Goal: Information Seeking & Learning: Learn about a topic

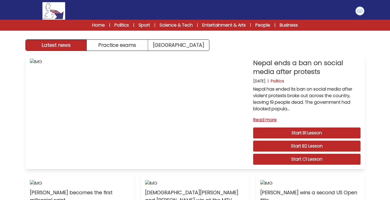
scroll to position [4, 0]
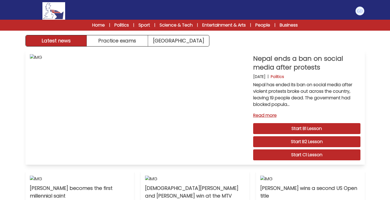
click at [287, 153] on link "Start C1 Lesson" at bounding box center [306, 154] width 107 height 11
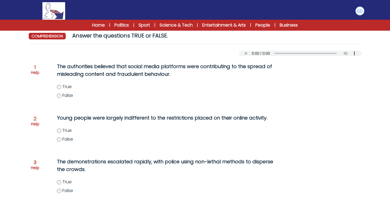
scroll to position [52, 0]
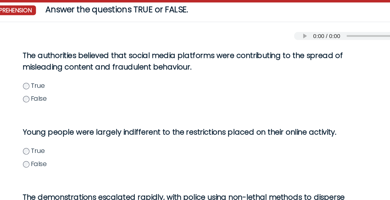
click at [62, 87] on label "True" at bounding box center [173, 86] width 232 height 7
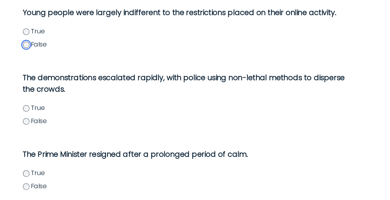
scroll to position [97, 0]
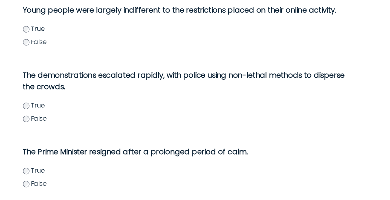
click at [61, 145] on label "False" at bounding box center [173, 145] width 232 height 7
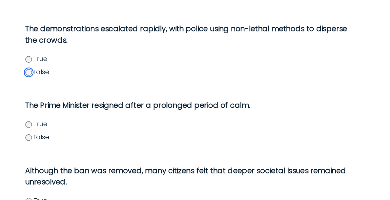
scroll to position [130, 0]
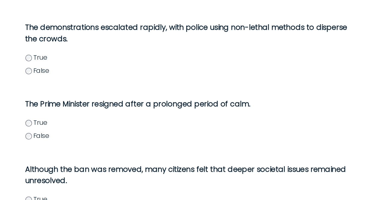
click at [62, 157] on span "False" at bounding box center [67, 157] width 11 height 6
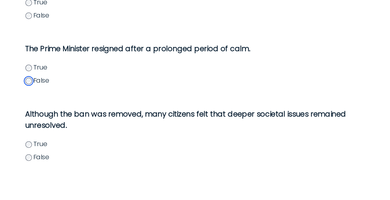
scroll to position [167, 0]
click at [80, 143] on p "Although the ban was removed, many citizens felt that deeper societal issues re…" at bounding box center [167, 145] width 221 height 15
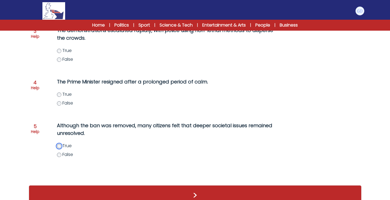
scroll to position [194, 0]
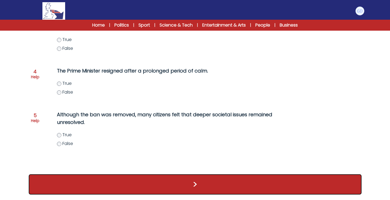
click at [157, 187] on button ">" at bounding box center [195, 184] width 333 height 20
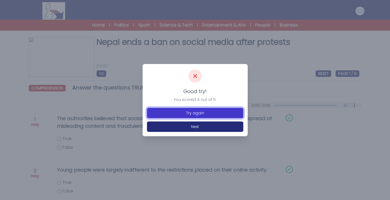
click at [208, 114] on button "Try again" at bounding box center [195, 113] width 96 height 10
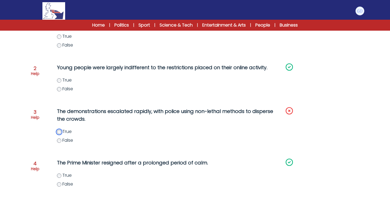
scroll to position [194, 0]
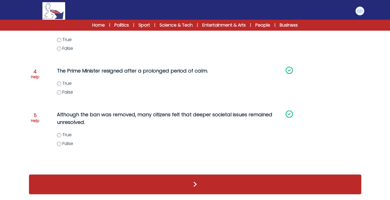
click at [143, 197] on div ">" at bounding box center [195, 184] width 333 height 31
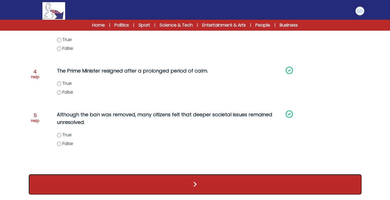
click at [146, 193] on button ">" at bounding box center [195, 184] width 333 height 20
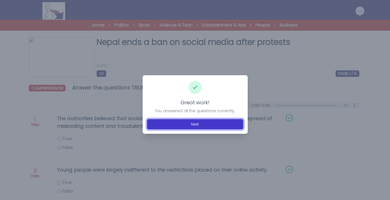
click at [174, 125] on button "Next" at bounding box center [195, 124] width 96 height 10
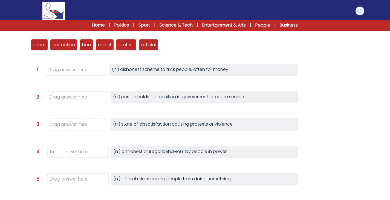
scroll to position [69, 0]
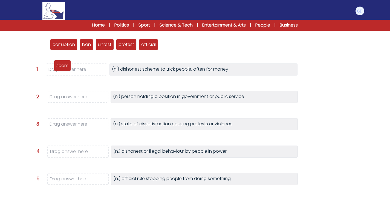
drag, startPoint x: 38, startPoint y: 44, endPoint x: 61, endPoint y: 66, distance: 31.8
click at [61, 66] on p "scam" at bounding box center [62, 65] width 12 height 7
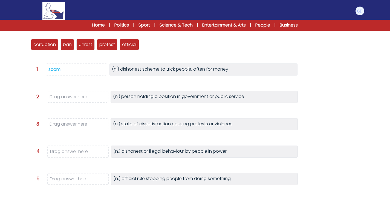
scroll to position [73, 0]
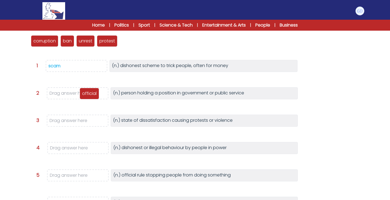
drag, startPoint x: 129, startPoint y: 43, endPoint x: 89, endPoint y: 96, distance: 66.0
click at [89, 96] on p "official" at bounding box center [89, 93] width 15 height 7
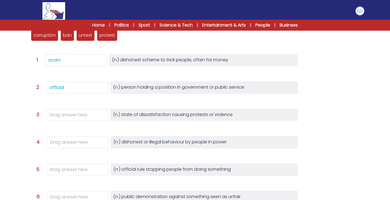
scroll to position [81, 0]
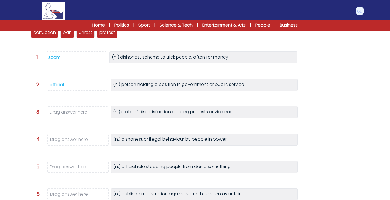
click at [188, 140] on p "(n.) dishonest or illegal behaviour by people in power" at bounding box center [169, 139] width 113 height 7
drag, startPoint x: 50, startPoint y: 42, endPoint x: 83, endPoint y: 137, distance: 99.7
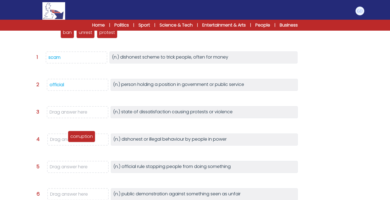
click at [83, 137] on p "corruption" at bounding box center [81, 136] width 22 height 7
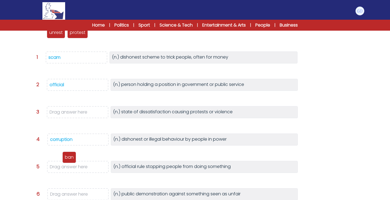
drag, startPoint x: 39, startPoint y: 36, endPoint x: 67, endPoint y: 168, distance: 134.6
click at [67, 163] on div "ban" at bounding box center [69, 157] width 14 height 11
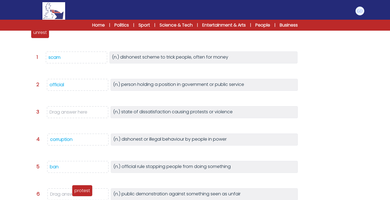
drag, startPoint x: 60, startPoint y: 50, endPoint x: 76, endPoint y: 191, distance: 142.2
click at [76, 191] on p "protest" at bounding box center [82, 191] width 16 height 7
drag, startPoint x: 43, startPoint y: 42, endPoint x: 47, endPoint y: 55, distance: 14.3
click at [47, 55] on div "scam corruption ban unrest protest official Question 1" at bounding box center [195, 121] width 333 height 205
click at [36, 36] on div "unrest" at bounding box center [40, 32] width 18 height 11
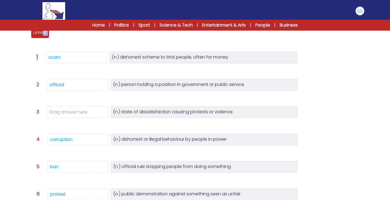
click at [31, 50] on div "scam corruption ban unrest protest official Question 1" at bounding box center [195, 121] width 333 height 205
drag, startPoint x: 39, startPoint y: 34, endPoint x: 84, endPoint y: 114, distance: 91.2
click at [84, 111] on p "unrest" at bounding box center [85, 107] width 13 height 7
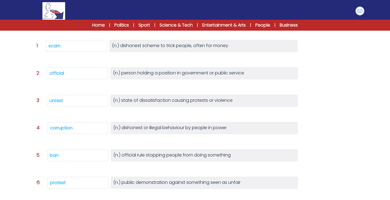
scroll to position [130, 0]
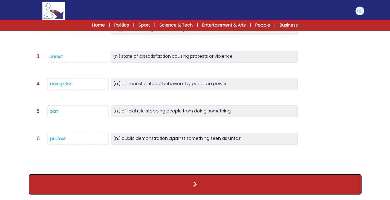
click at [95, 178] on button ">" at bounding box center [195, 184] width 333 height 20
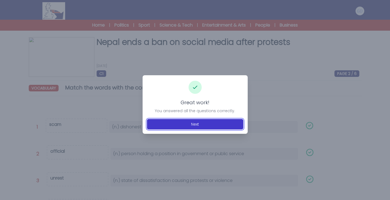
click at [195, 128] on button "Next" at bounding box center [195, 124] width 96 height 10
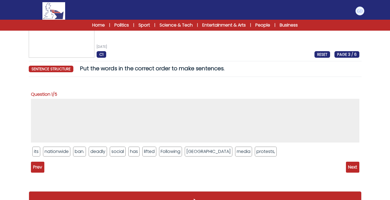
scroll to position [36, 0]
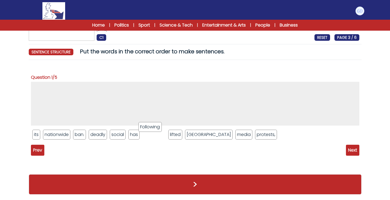
drag, startPoint x: 169, startPoint y: 138, endPoint x: 140, endPoint y: 123, distance: 32.2
click at [132, 135] on li "has" at bounding box center [133, 135] width 11 height 10
drag, startPoint x: 46, startPoint y: 89, endPoint x: 65, endPoint y: 94, distance: 19.4
click at [65, 94] on div "Nepal ends a ban on social media after protests 10th September 2025 C1 RESET PA…" at bounding box center [195, 100] width 350 height 199
click at [19, 88] on form "Nepal ends a ban on social media after protests 10th September 2025 C1 RESET PA…" at bounding box center [195, 93] width 390 height 214
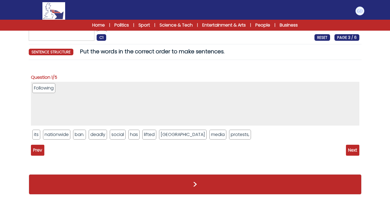
click at [41, 120] on ul "Following" at bounding box center [195, 104] width 329 height 44
drag, startPoint x: 42, startPoint y: 91, endPoint x: 48, endPoint y: 139, distance: 48.0
drag, startPoint x: 255, startPoint y: 137, endPoint x: 171, endPoint y: 130, distance: 83.5
click at [171, 130] on ul "its nationwide ban. deadly social has lifted Nepal media protests, Following" at bounding box center [195, 134] width 329 height 13
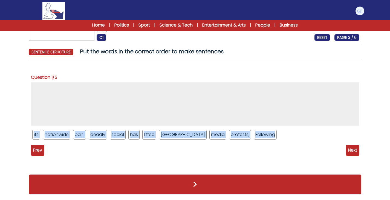
drag, startPoint x: 25, startPoint y: 133, endPoint x: 245, endPoint y: 137, distance: 219.6
click at [245, 137] on div "Nepal ends a ban on social media after protests 10th September 2025 C1 RESET PA…" at bounding box center [195, 100] width 350 height 199
copy ul "its nationwide ban. deadly social has lifted Nepal media protests, Following"
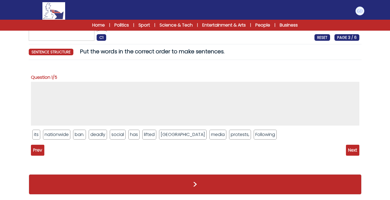
click at [145, 160] on div "Question 1/5 its nationwide ban. deadly social has had" at bounding box center [195, 116] width 333 height 105
drag, startPoint x: 235, startPoint y: 132, endPoint x: 195, endPoint y: 105, distance: 47.7
drag, startPoint x: 35, startPoint y: 138, endPoint x: 85, endPoint y: 83, distance: 74.0
drag, startPoint x: 65, startPoint y: 92, endPoint x: 122, endPoint y: 131, distance: 69.0
drag, startPoint x: 64, startPoint y: 87, endPoint x: 102, endPoint y: 138, distance: 63.8
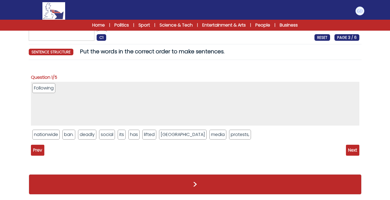
drag, startPoint x: 110, startPoint y: 124, endPoint x: 150, endPoint y: 138, distance: 43.2
click at [150, 138] on div "Following nationwide ban. deadly social its has lifted Nepal media protests," at bounding box center [195, 113] width 329 height 62
drag, startPoint x: 87, startPoint y: 137, endPoint x: 77, endPoint y: 93, distance: 44.3
drag, startPoint x: 187, startPoint y: 135, endPoint x: 164, endPoint y: 105, distance: 38.1
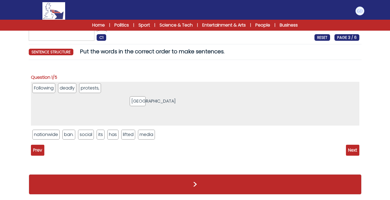
drag, startPoint x: 145, startPoint y: 138, endPoint x: 138, endPoint y: 105, distance: 34.0
drag, startPoint x: 113, startPoint y: 136, endPoint x: 150, endPoint y: 93, distance: 56.3
drag, startPoint x: 118, startPoint y: 135, endPoint x: 163, endPoint y: 103, distance: 55.5
drag, startPoint x: 103, startPoint y: 134, endPoint x: 188, endPoint y: 104, distance: 90.2
click at [168, 90] on li "its" at bounding box center [172, 88] width 8 height 10
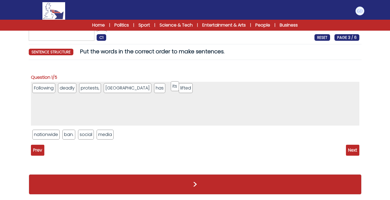
drag, startPoint x: 140, startPoint y: 90, endPoint x: 171, endPoint y: 90, distance: 31.2
drag, startPoint x: 153, startPoint y: 88, endPoint x: 135, endPoint y: 85, distance: 17.4
drag, startPoint x: 52, startPoint y: 134, endPoint x: 189, endPoint y: 88, distance: 144.6
drag, startPoint x: 104, startPoint y: 134, endPoint x: 228, endPoint y: 91, distance: 131.8
drag, startPoint x: 55, startPoint y: 135, endPoint x: 236, endPoint y: 88, distance: 186.5
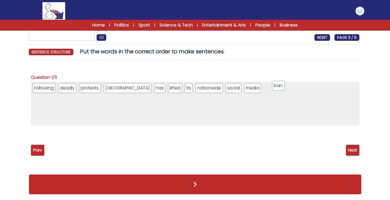
drag, startPoint x: 39, startPoint y: 133, endPoint x: 277, endPoint y: 88, distance: 242.4
click at [353, 149] on span "Next" at bounding box center [352, 150] width 13 height 11
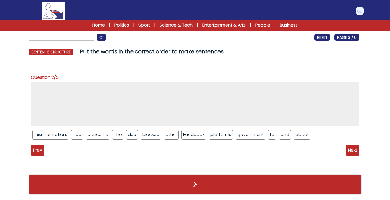
drag, startPoint x: 120, startPoint y: 133, endPoint x: 94, endPoint y: 94, distance: 46.9
drag, startPoint x: 238, startPoint y: 136, endPoint x: 195, endPoint y: 97, distance: 57.4
drag, startPoint x: 79, startPoint y: 137, endPoint x: 121, endPoint y: 89, distance: 64.2
drag, startPoint x: 85, startPoint y: 132, endPoint x: 88, endPoint y: 130, distance: 4.6
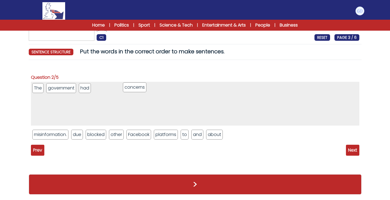
drag, startPoint x: 87, startPoint y: 139, endPoint x: 138, endPoint y: 91, distance: 69.7
drag, startPoint x: 217, startPoint y: 140, endPoint x: 198, endPoint y: 105, distance: 39.9
click at [198, 105] on div "The government had concerns misinformation. due blocked other Facebook platform…" at bounding box center [195, 113] width 329 height 62
drag, startPoint x: 214, startPoint y: 136, endPoint x: 204, endPoint y: 89, distance: 48.2
click at [128, 99] on ul "The government had concerns about" at bounding box center [195, 104] width 329 height 44
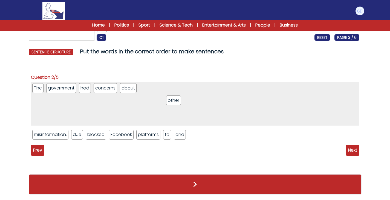
drag, startPoint x: 112, startPoint y: 137, endPoint x: 166, endPoint y: 91, distance: 70.9
drag, startPoint x: 146, startPoint y: 91, endPoint x: 139, endPoint y: 137, distance: 46.5
drag, startPoint x: 112, startPoint y: 123, endPoint x: 133, endPoint y: 131, distance: 22.4
drag, startPoint x: 116, startPoint y: 123, endPoint x: 129, endPoint y: 143, distance: 23.9
drag, startPoint x: 100, startPoint y: 134, endPoint x: 121, endPoint y: 88, distance: 50.8
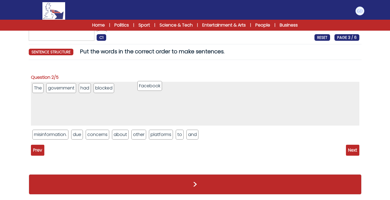
drag, startPoint x: 147, startPoint y: 120, endPoint x: 152, endPoint y: 90, distance: 30.2
drag, startPoint x: 190, startPoint y: 138, endPoint x: 183, endPoint y: 105, distance: 33.0
drag, startPoint x: 140, startPoint y: 136, endPoint x: 193, endPoint y: 96, distance: 65.9
drag, startPoint x: 139, startPoint y: 138, endPoint x: 211, endPoint y: 99, distance: 81.7
drag, startPoint x: 77, startPoint y: 132, endPoint x: 232, endPoint y: 89, distance: 160.4
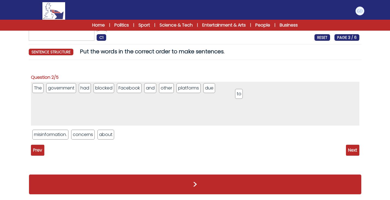
drag, startPoint x: 119, startPoint y: 135, endPoint x: 237, endPoint y: 91, distance: 126.3
drag, startPoint x: 86, startPoint y: 137, endPoint x: 254, endPoint y: 90, distance: 174.7
drag, startPoint x: 81, startPoint y: 135, endPoint x: 271, endPoint y: 91, distance: 195.3
drag, startPoint x: 61, startPoint y: 137, endPoint x: 318, endPoint y: 102, distance: 259.1
click at [350, 154] on span "Next" at bounding box center [352, 150] width 13 height 11
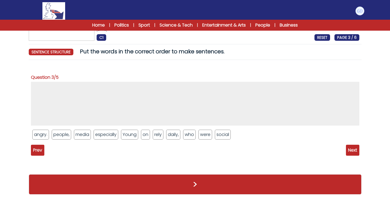
drag, startPoint x: 127, startPoint y: 135, endPoint x: 84, endPoint y: 94, distance: 59.5
drag, startPoint x: 84, startPoint y: 94, endPoint x: 65, endPoint y: 140, distance: 49.6
click at [65, 140] on ul "angry. people, media especially Young on rely daily, who were social" at bounding box center [195, 134] width 329 height 13
drag, startPoint x: 130, startPoint y: 136, endPoint x: 110, endPoint y: 113, distance: 31.1
drag, startPoint x: 67, startPoint y: 137, endPoint x: 79, endPoint y: 97, distance: 42.1
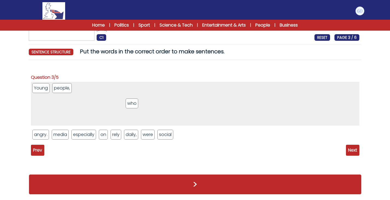
drag, startPoint x: 143, startPoint y: 137, endPoint x: 123, endPoint y: 101, distance: 41.5
drag, startPoint x: 121, startPoint y: 138, endPoint x: 130, endPoint y: 100, distance: 39.3
drag, startPoint x: 102, startPoint y: 136, endPoint x: 122, endPoint y: 90, distance: 50.2
drag, startPoint x: 144, startPoint y: 133, endPoint x: 146, endPoint y: 87, distance: 46.8
drag, startPoint x: 62, startPoint y: 137, endPoint x: 155, endPoint y: 99, distance: 100.6
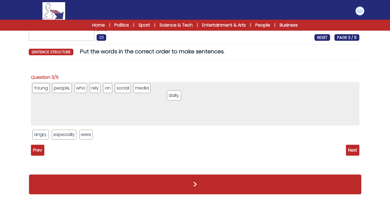
drag, startPoint x: 88, startPoint y: 136, endPoint x: 176, endPoint y: 97, distance: 96.9
drag, startPoint x: 85, startPoint y: 134, endPoint x: 186, endPoint y: 97, distance: 108.2
drag, startPoint x: 68, startPoint y: 134, endPoint x: 202, endPoint y: 85, distance: 142.5
drag, startPoint x: 44, startPoint y: 136, endPoint x: 232, endPoint y: 103, distance: 191.3
click at [350, 154] on span "Next" at bounding box center [352, 150] width 13 height 11
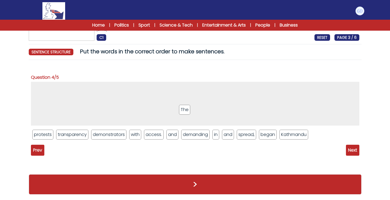
drag, startPoint x: 236, startPoint y: 137, endPoint x: 183, endPoint y: 113, distance: 58.9
drag, startPoint x: 36, startPoint y: 84, endPoint x: 324, endPoint y: 133, distance: 291.8
drag, startPoint x: 320, startPoint y: 137, endPoint x: 170, endPoint y: 103, distance: 153.2
drag, startPoint x: 39, startPoint y: 135, endPoint x: 73, endPoint y: 79, distance: 64.6
drag, startPoint x: 246, startPoint y: 137, endPoint x: 157, endPoint y: 104, distance: 95.2
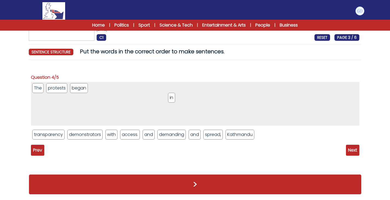
drag, startPoint x: 196, startPoint y: 135, endPoint x: 175, endPoint y: 98, distance: 42.8
drag, startPoint x: 238, startPoint y: 136, endPoint x: 204, endPoint y: 98, distance: 51.0
drag, startPoint x: 198, startPoint y: 139, endPoint x: 165, endPoint y: 99, distance: 52.7
drag, startPoint x: 158, startPoint y: 101, endPoint x: 228, endPoint y: 131, distance: 76.4
drag, startPoint x: 115, startPoint y: 136, endPoint x: 151, endPoint y: 87, distance: 60.3
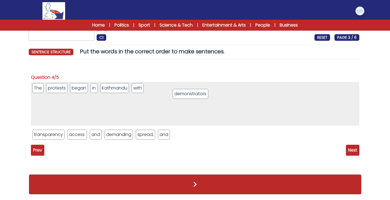
drag, startPoint x: 79, startPoint y: 138, endPoint x: 185, endPoint y: 97, distance: 113.1
drag, startPoint x: 114, startPoint y: 137, endPoint x: 219, endPoint y: 95, distance: 113.0
drag, startPoint x: 53, startPoint y: 138, endPoint x: 257, endPoint y: 93, distance: 208.5
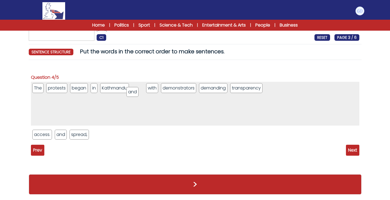
drag, startPoint x: 102, startPoint y: 135, endPoint x: 139, endPoint y: 91, distance: 56.9
drag, startPoint x: 76, startPoint y: 135, endPoint x: 151, endPoint y: 89, distance: 87.8
drag, startPoint x: 64, startPoint y: 133, endPoint x: 309, endPoint y: 91, distance: 248.1
drag, startPoint x: 46, startPoint y: 134, endPoint x: 329, endPoint y: 93, distance: 286.1
click at [356, 150] on span "Next" at bounding box center [352, 150] width 13 height 11
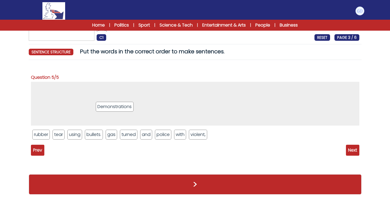
drag, startPoint x: 123, startPoint y: 139, endPoint x: 113, endPoint y: 111, distance: 29.9
drag, startPoint x: 131, startPoint y: 135, endPoint x: 132, endPoint y: 86, distance: 49.0
drag, startPoint x: 177, startPoint y: 135, endPoint x: 125, endPoint y: 90, distance: 68.9
drag, startPoint x: 166, startPoint y: 139, endPoint x: 157, endPoint y: 106, distance: 34.3
drag, startPoint x: 147, startPoint y: 132, endPoint x: 152, endPoint y: 91, distance: 41.9
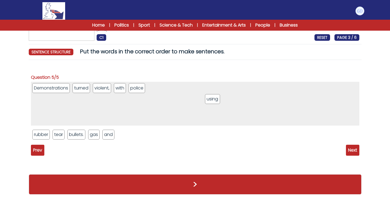
drag, startPoint x: 73, startPoint y: 139, endPoint x: 208, endPoint y: 99, distance: 141.4
drag, startPoint x: 96, startPoint y: 139, endPoint x: 222, endPoint y: 94, distance: 134.1
drag, startPoint x: 81, startPoint y: 134, endPoint x: 165, endPoint y: 96, distance: 92.1
drag, startPoint x: 86, startPoint y: 139, endPoint x: 225, endPoint y: 98, distance: 145.0
drag, startPoint x: 145, startPoint y: 146, endPoint x: 244, endPoint y: 89, distance: 114.6
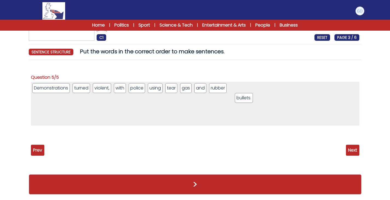
drag, startPoint x: 47, startPoint y: 134, endPoint x: 249, endPoint y: 96, distance: 206.0
click at [345, 155] on div "Prev Next" at bounding box center [195, 150] width 329 height 11
click at [358, 149] on span "Next" at bounding box center [352, 150] width 13 height 11
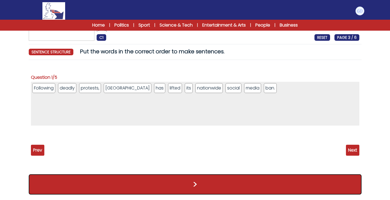
click at [245, 192] on button ">" at bounding box center [195, 184] width 333 height 20
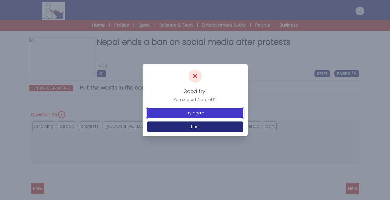
click at [186, 114] on button "Try again" at bounding box center [195, 113] width 96 height 10
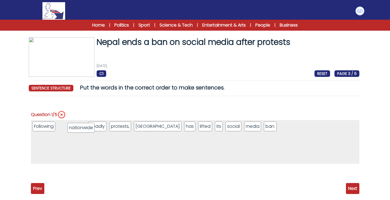
drag, startPoint x: 177, startPoint y: 128, endPoint x: 80, endPoint y: 129, distance: 96.9
drag, startPoint x: 68, startPoint y: 130, endPoint x: 106, endPoint y: 128, distance: 37.5
drag, startPoint x: 98, startPoint y: 125, endPoint x: 81, endPoint y: 127, distance: 16.6
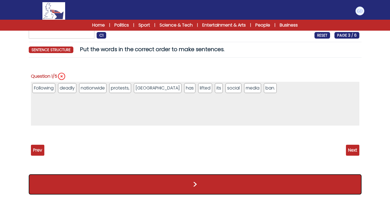
click at [298, 191] on button ">" at bounding box center [195, 184] width 333 height 20
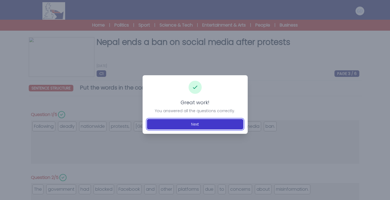
click at [173, 123] on button "Next" at bounding box center [195, 124] width 96 height 10
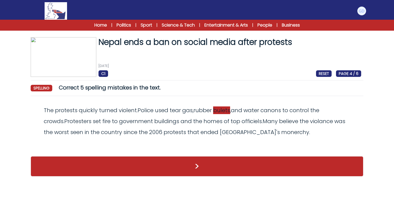
click at [223, 113] on span "bulets" at bounding box center [221, 111] width 17 height 8
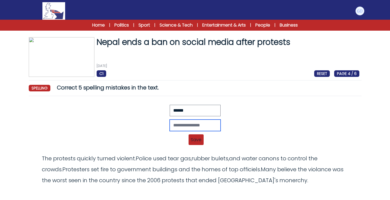
click at [174, 126] on input "text" at bounding box center [195, 125] width 51 height 11
type input "*******"
click at [195, 143] on span "Save" at bounding box center [196, 139] width 15 height 11
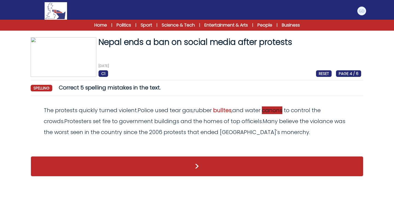
click at [272, 111] on span "canons" at bounding box center [272, 111] width 21 height 8
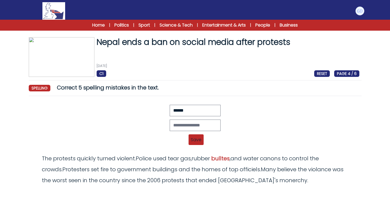
click at [193, 119] on div "Revert Save The protests quickly turned violent. Police used [MEDICAL_DATA], ru…" at bounding box center [195, 127] width 329 height 44
click at [189, 122] on input "text" at bounding box center [195, 125] width 51 height 11
type input "*******"
click at [201, 148] on div "******* Revert Save The protests quickly turned violent. Police used tear gas, …" at bounding box center [195, 127] width 329 height 44
click at [197, 141] on span "Save" at bounding box center [196, 139] width 15 height 11
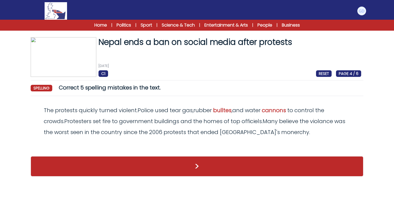
click at [242, 123] on span "officiels" at bounding box center [252, 121] width 20 height 8
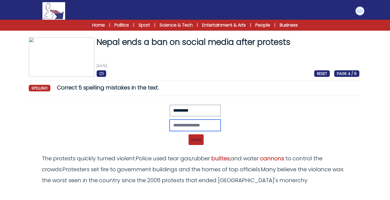
click at [180, 124] on input "text" at bounding box center [195, 125] width 51 height 11
type input "*********"
click at [287, 139] on div "Revert Save The protests quickly turned violent. Police used [MEDICAL_DATA], ru…" at bounding box center [195, 140] width 329 height 7
click at [193, 142] on span "Save" at bounding box center [196, 139] width 15 height 11
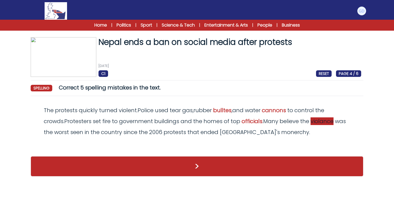
click at [311, 121] on span "violance" at bounding box center [322, 121] width 23 height 8
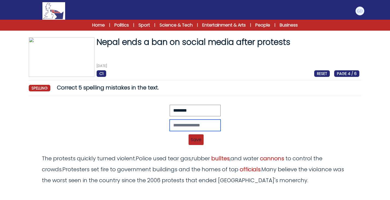
click at [172, 122] on input "text" at bounding box center [195, 125] width 51 height 11
type input "********"
click at [197, 134] on div "******** Revert Save The protests quickly turned violent. Police used tear gas,…" at bounding box center [195, 127] width 329 height 44
click at [198, 139] on span "Save" at bounding box center [196, 139] width 15 height 11
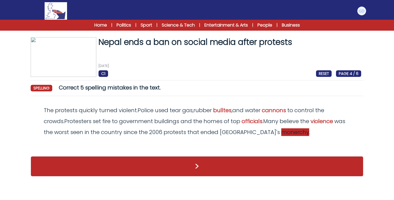
click at [281, 134] on span "monerchy" at bounding box center [295, 132] width 28 height 8
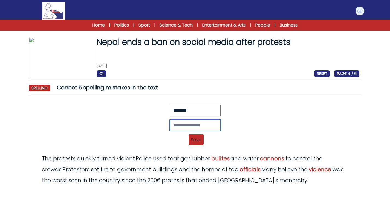
click at [204, 130] on input "text" at bounding box center [195, 125] width 51 height 11
type input "********"
click at [188, 139] on div "Revert Save The protests quickly turned violent. Police used [MEDICAL_DATA], ru…" at bounding box center [195, 140] width 329 height 7
click at [208, 137] on div "Revert Save The protests quickly turned violent. Police used [MEDICAL_DATA], ru…" at bounding box center [195, 140] width 329 height 7
click at [193, 138] on span "Save" at bounding box center [196, 139] width 15 height 11
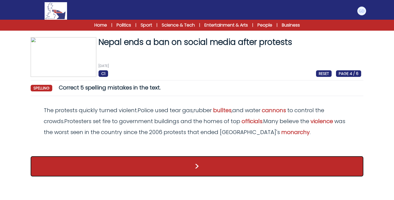
click at [168, 161] on button ">" at bounding box center [197, 166] width 333 height 20
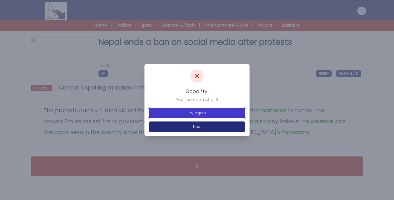
click at [201, 115] on button "Try again" at bounding box center [197, 113] width 96 height 10
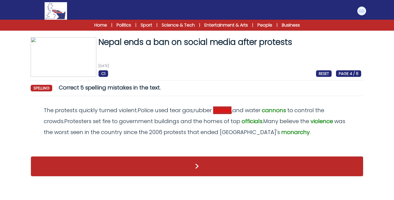
click at [223, 108] on span "bulltes" at bounding box center [222, 111] width 18 height 8
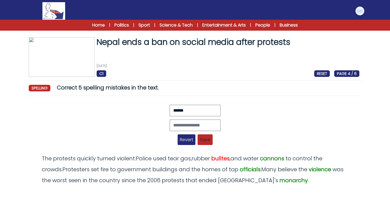
click at [178, 119] on div "Revert Save The protests quickly turned violent. Police used [MEDICAL_DATA], ru…" at bounding box center [195, 127] width 329 height 44
click at [177, 121] on input "text" at bounding box center [195, 125] width 51 height 11
type input "*******"
click at [205, 140] on span "Save" at bounding box center [205, 139] width 15 height 11
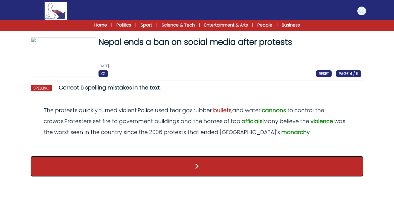
click at [221, 166] on button ">" at bounding box center [197, 166] width 333 height 20
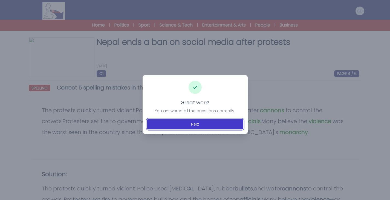
click at [215, 126] on button "Next" at bounding box center [195, 124] width 96 height 10
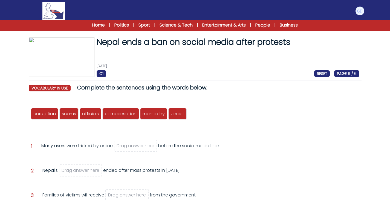
scroll to position [34, 0]
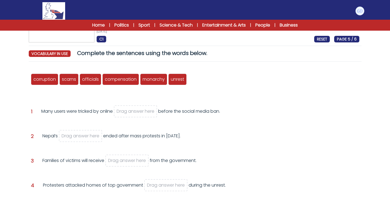
click at [373, 198] on form "Nepal ends a ban on social media after protests 10th September 2025 C1 RESET PA…" at bounding box center [195, 141] width 390 height 309
click at [260, 137] on div "Question 2 Nepal’s Drag answer here ended after mass protests in 2006." at bounding box center [195, 140] width 329 height 15
drag, startPoint x: 70, startPoint y: 82, endPoint x: 155, endPoint y: 113, distance: 90.3
click at [155, 113] on span "scams" at bounding box center [154, 110] width 14 height 6
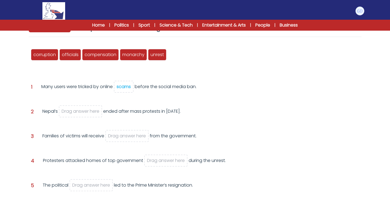
scroll to position [62, 0]
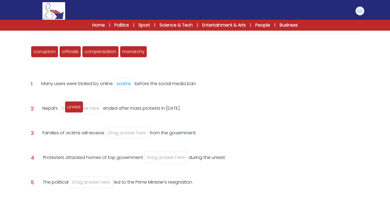
drag, startPoint x: 108, startPoint y: 84, endPoint x: 73, endPoint y: 108, distance: 42.9
click at [73, 108] on span "unrest" at bounding box center [73, 107] width 13 height 6
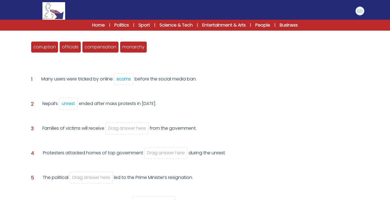
scroll to position [64, 0]
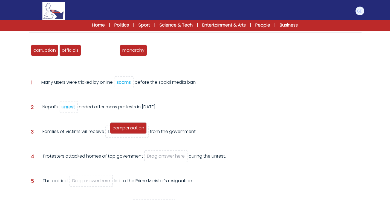
drag, startPoint x: 106, startPoint y: 54, endPoint x: 135, endPoint y: 139, distance: 89.3
click at [135, 134] on div "compensation" at bounding box center [128, 127] width 37 height 11
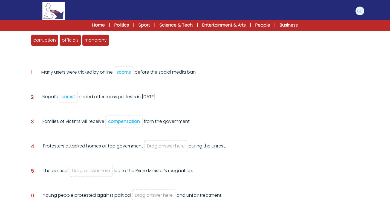
scroll to position [80, 0]
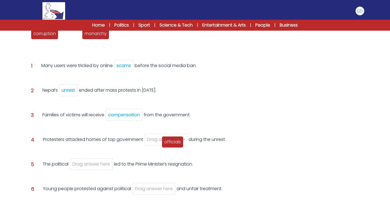
drag, startPoint x: 74, startPoint y: 35, endPoint x: 177, endPoint y: 143, distance: 149.3
click at [177, 143] on span "officials" at bounding box center [172, 142] width 17 height 6
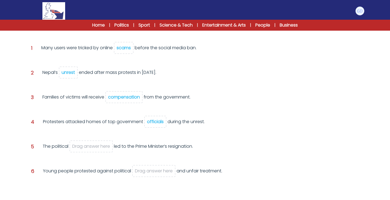
scroll to position [77, 0]
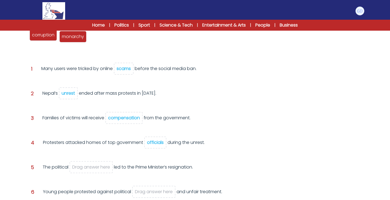
click at [52, 37] on span "corruption" at bounding box center [43, 35] width 22 height 6
drag, startPoint x: 66, startPoint y: 92, endPoint x: 126, endPoint y: 49, distance: 73.3
click at [126, 49] on div "corruption scams officials compensation monarchy unrest Question 1 scams" at bounding box center [195, 122] width 333 height 199
click at [66, 94] on div "unrest" at bounding box center [68, 93] width 13 height 6
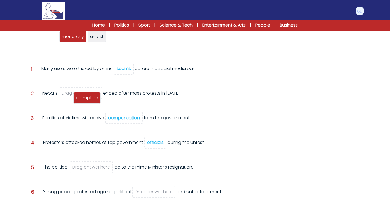
drag, startPoint x: 44, startPoint y: 34, endPoint x: 86, endPoint y: 94, distance: 72.7
click at [86, 95] on span "corruption" at bounding box center [87, 98] width 22 height 6
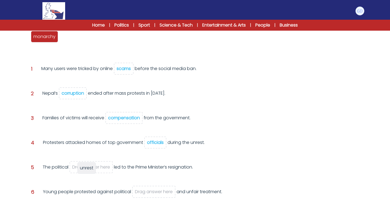
drag, startPoint x: 75, startPoint y: 80, endPoint x: 85, endPoint y: 171, distance: 90.9
click at [85, 171] on span "unrest" at bounding box center [86, 168] width 13 height 6
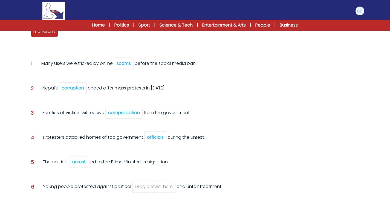
scroll to position [71, 0]
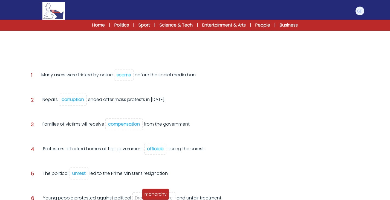
drag, startPoint x: 44, startPoint y: 42, endPoint x: 156, endPoint y: 194, distance: 189.3
click at [156, 194] on span "monarchy" at bounding box center [156, 194] width 22 height 6
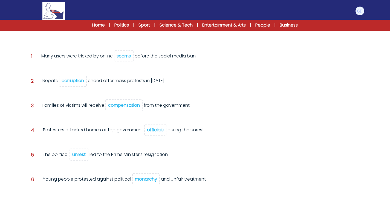
scroll to position [82, 0]
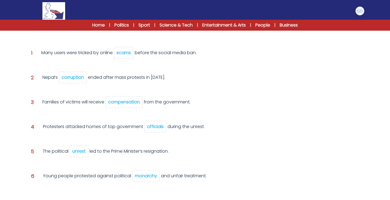
click at [78, 77] on div "corruption" at bounding box center [73, 77] width 22 height 6
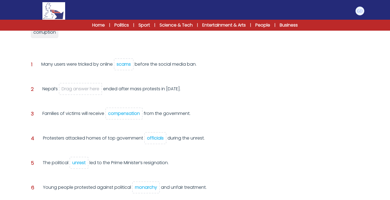
click at [135, 183] on span "monarchy" at bounding box center [146, 188] width 28 height 12
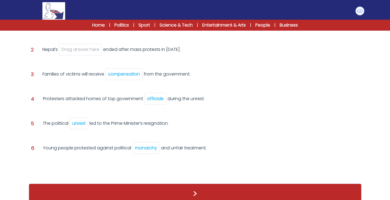
scroll to position [121, 0]
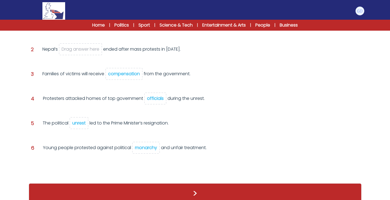
click at [136, 145] on div "monarchy" at bounding box center [146, 148] width 22 height 6
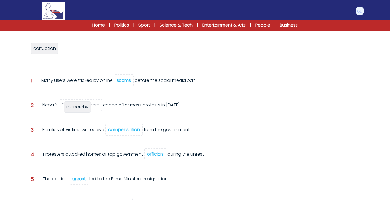
drag, startPoint x: 74, startPoint y: 61, endPoint x: 77, endPoint y: 111, distance: 49.9
click at [77, 111] on div "monarchy" at bounding box center [77, 106] width 27 height 11
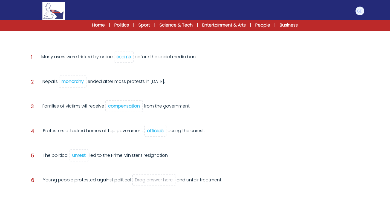
scroll to position [76, 0]
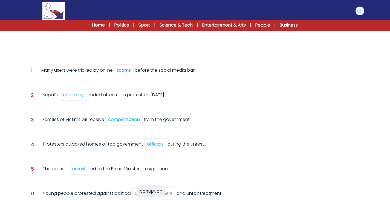
drag, startPoint x: 44, startPoint y: 34, endPoint x: 151, endPoint y: 188, distance: 187.5
click at [151, 188] on div "corruption" at bounding box center [150, 191] width 27 height 11
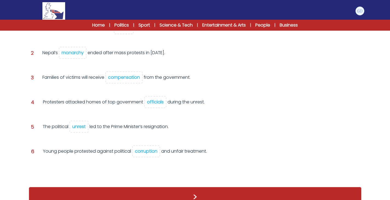
scroll to position [107, 0]
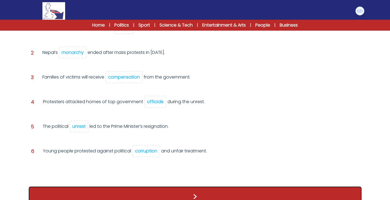
click at [127, 192] on button ">" at bounding box center [195, 197] width 333 height 20
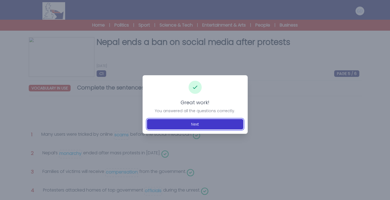
click at [191, 122] on button "Next" at bounding box center [195, 124] width 96 height 10
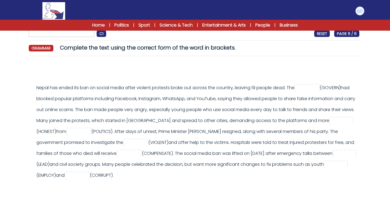
scroll to position [47, 0]
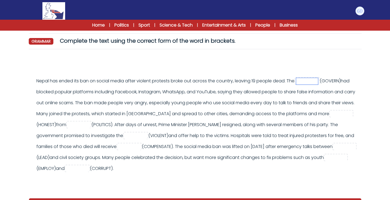
click at [315, 80] on input "text" at bounding box center [307, 81] width 22 height 7
type input "*"
type input "**********"
click at [260, 68] on div at bounding box center [198, 64] width 329 height 13
click at [53, 120] on div "**********" at bounding box center [197, 125] width 323 height 99
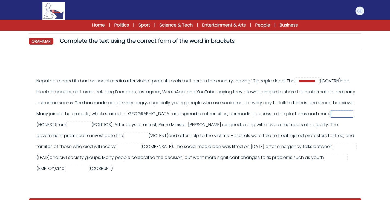
click at [331, 117] on input "text" at bounding box center [342, 114] width 22 height 7
click at [90, 124] on input "text" at bounding box center [79, 125] width 22 height 7
click at [331, 117] on input "text" at bounding box center [342, 114] width 22 height 7
type input "*******"
click at [132, 117] on div "**********" at bounding box center [197, 125] width 323 height 99
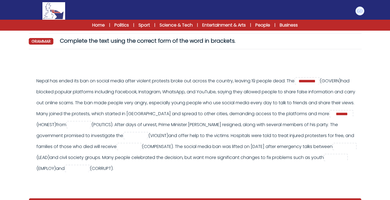
click at [119, 134] on div "**********" at bounding box center [197, 125] width 323 height 99
click at [120, 133] on div "**********" at bounding box center [197, 125] width 323 height 99
click at [90, 127] on input "text" at bounding box center [79, 125] width 22 height 7
type input "********"
click at [241, 140] on div "**********" at bounding box center [197, 125] width 323 height 99
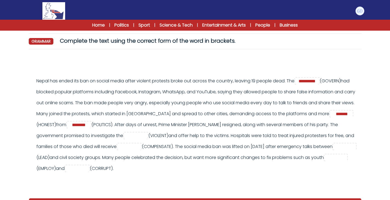
scroll to position [65, 0]
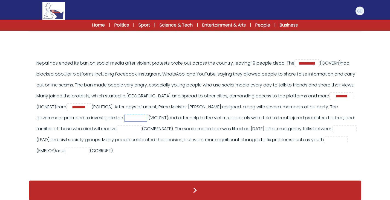
click at [147, 117] on input "text" at bounding box center [136, 118] width 22 height 7
type input "********"
click at [244, 119] on div "**********" at bounding box center [197, 107] width 323 height 99
click at [140, 128] on input "text" at bounding box center [129, 129] width 22 height 7
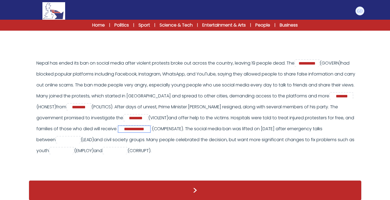
scroll to position [0, 0]
type input "**********"
click at [249, 113] on div "**********" at bounding box center [197, 107] width 323 height 99
click at [98, 144] on div "**********" at bounding box center [197, 107] width 323 height 99
click at [79, 143] on input "text" at bounding box center [68, 140] width 22 height 7
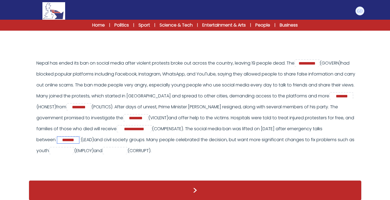
type input "*******"
click at [195, 145] on div "**********" at bounding box center [197, 107] width 323 height 99
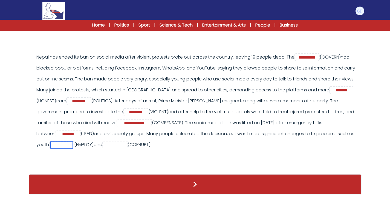
click at [73, 143] on input "text" at bounding box center [62, 145] width 22 height 7
type input "**********"
click at [126, 142] on input "text" at bounding box center [115, 145] width 22 height 7
type input "**********"
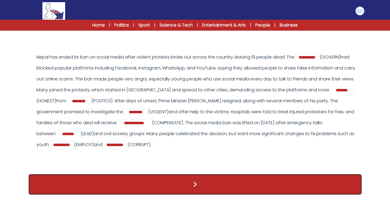
click at [230, 187] on button ">" at bounding box center [195, 184] width 333 height 20
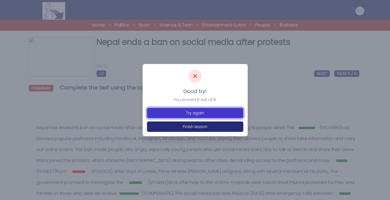
click at [221, 115] on button "Try again" at bounding box center [195, 113] width 96 height 10
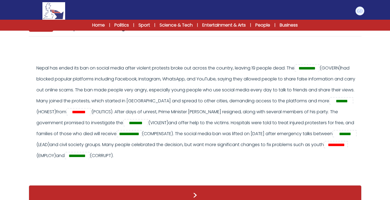
scroll to position [65, 0]
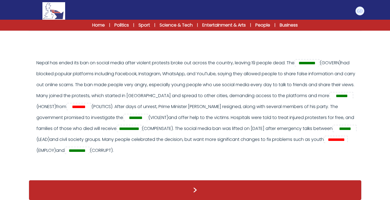
click at [324, 143] on span "**********" at bounding box center [336, 139] width 24 height 7
click at [326, 143] on input "**********" at bounding box center [337, 140] width 22 height 7
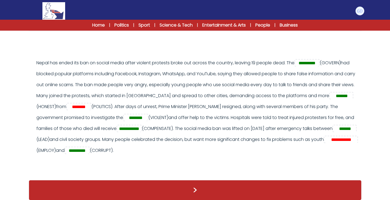
click at [151, 137] on div "**********" at bounding box center [197, 106] width 323 height 99
click at [326, 143] on input "**********" at bounding box center [342, 140] width 32 height 7
type input "**********"
click at [38, 58] on div "**********" at bounding box center [197, 106] width 323 height 99
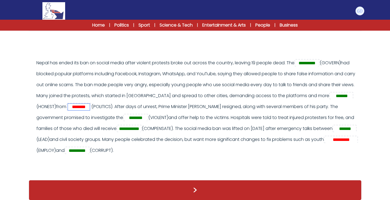
click at [90, 107] on input "********" at bounding box center [79, 107] width 22 height 7
paste input "***"
type input "**********"
click at [326, 143] on input "**********" at bounding box center [342, 140] width 32 height 7
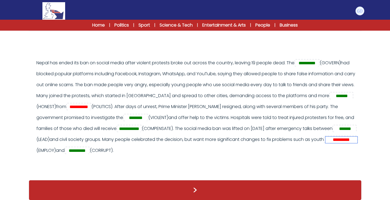
click at [326, 143] on input "**********" at bounding box center [342, 140] width 32 height 7
type input "**********"
click at [139, 161] on div "**********" at bounding box center [195, 109] width 329 height 104
click at [326, 143] on input "**********" at bounding box center [342, 140] width 32 height 7
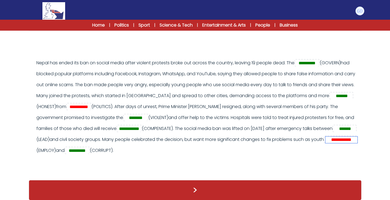
scroll to position [0, 1]
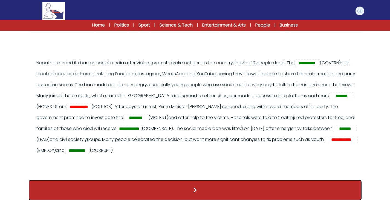
click at [153, 189] on button ">" at bounding box center [195, 190] width 333 height 20
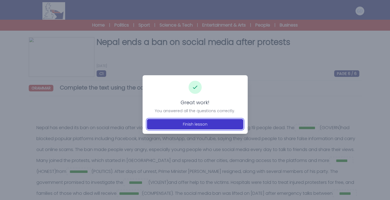
click at [179, 124] on button "Finish lesson" at bounding box center [195, 124] width 96 height 10
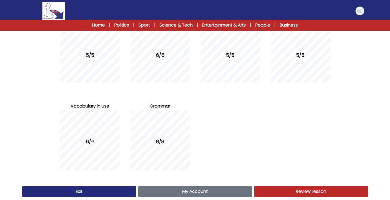
scroll to position [93, 0]
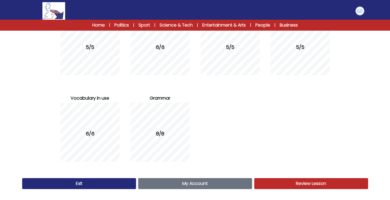
click at [313, 186] on span "Review Lesson" at bounding box center [311, 183] width 30 height 6
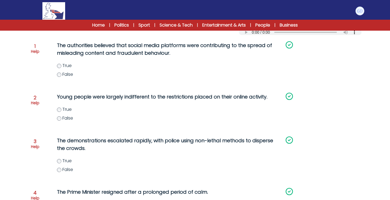
scroll to position [72, 0]
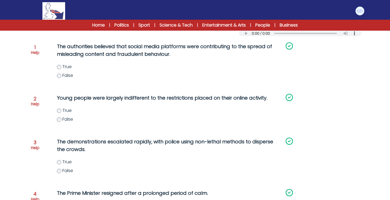
click at [48, 13] on img at bounding box center [53, 11] width 22 height 18
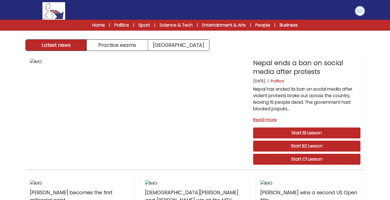
click at [362, 10] on img at bounding box center [360, 11] width 9 height 9
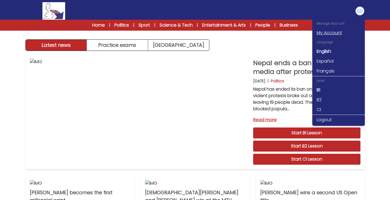
click at [337, 33] on link "My Account" at bounding box center [338, 33] width 53 height 10
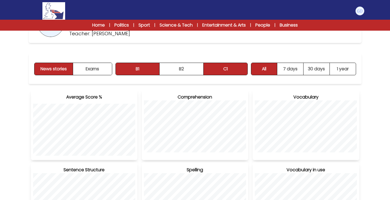
scroll to position [51, 0]
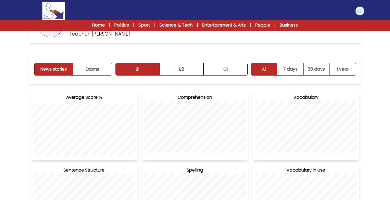
click at [199, 47] on div "Statistics Profile [PERSON_NAME]" at bounding box center [195, 200] width 350 height 442
click at [229, 78] on div "News stories Exams B1 B2 C1 B1 B2 C1" at bounding box center [195, 69] width 333 height 30
click at [232, 74] on button "C1" at bounding box center [226, 69] width 44 height 12
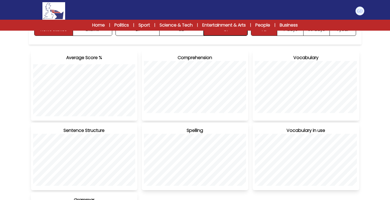
scroll to position [91, 0]
